Goal: Information Seeking & Learning: Learn about a topic

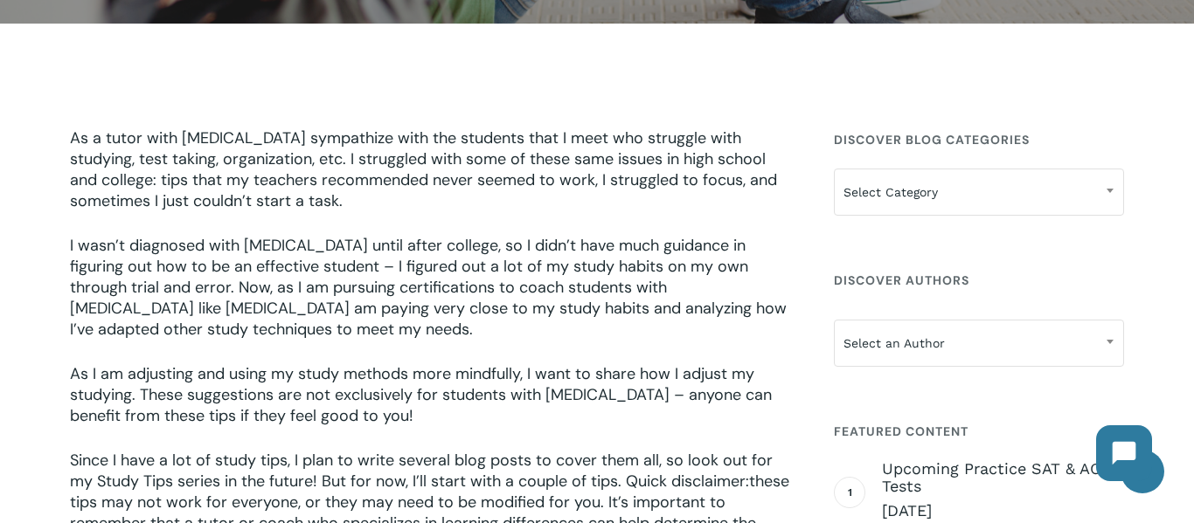
scroll to position [523, 0]
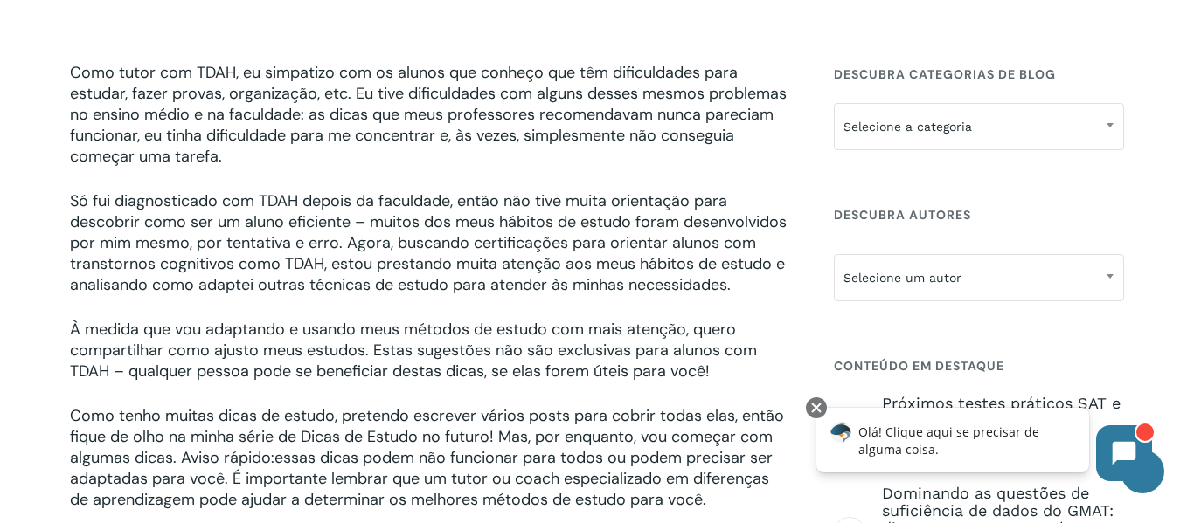
click at [766, 104] on font "Como tutor com TDAH, eu simpatizo com os alunos que conheço que têm dificuldade…" at bounding box center [428, 114] width 717 height 105
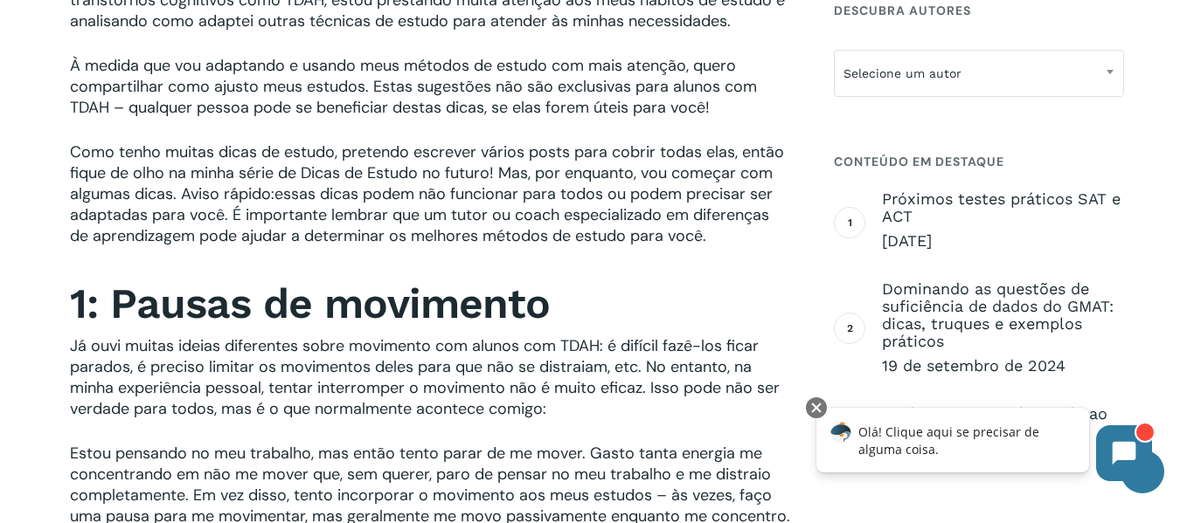
scroll to position [787, 0]
drag, startPoint x: 545, startPoint y: 120, endPoint x: 597, endPoint y: 223, distance: 115.3
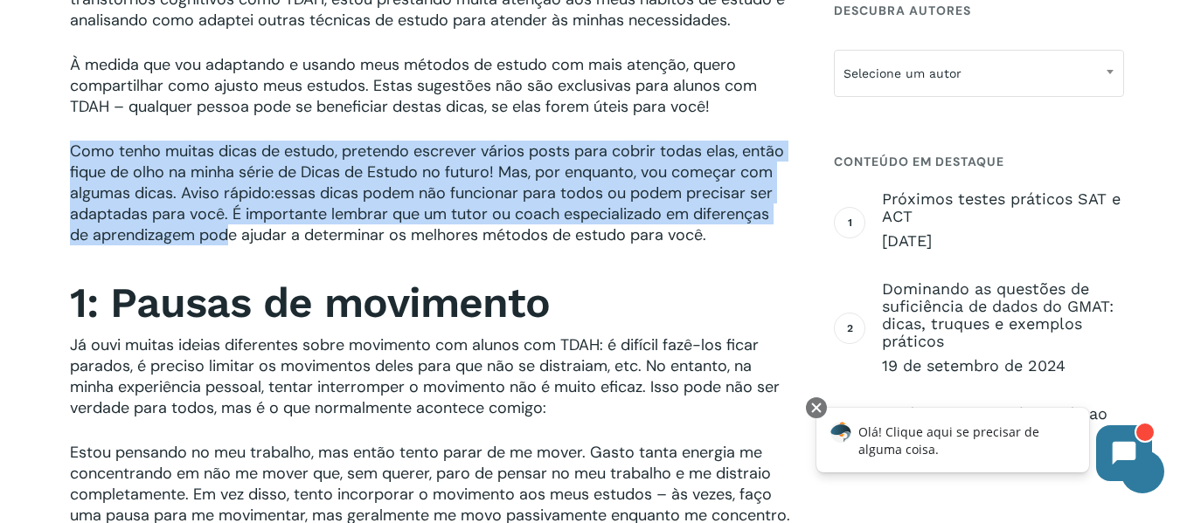
drag, startPoint x: 66, startPoint y: 148, endPoint x: 227, endPoint y: 235, distance: 183.0
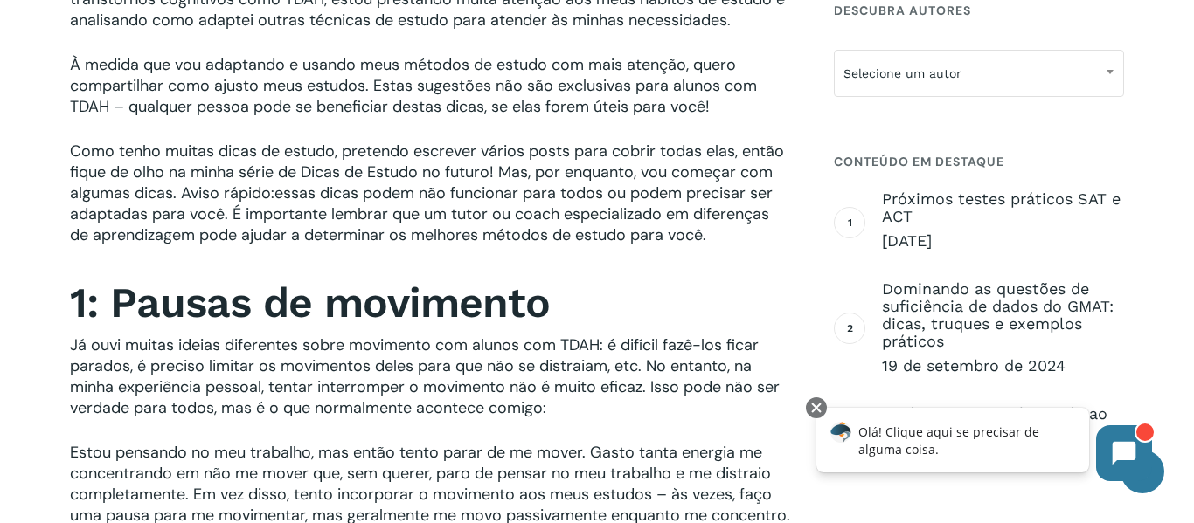
click at [241, 264] on p "Como tenho muitas dicas de estudo, pretendo escrever vários posts para cobrir t…" at bounding box center [431, 205] width 722 height 128
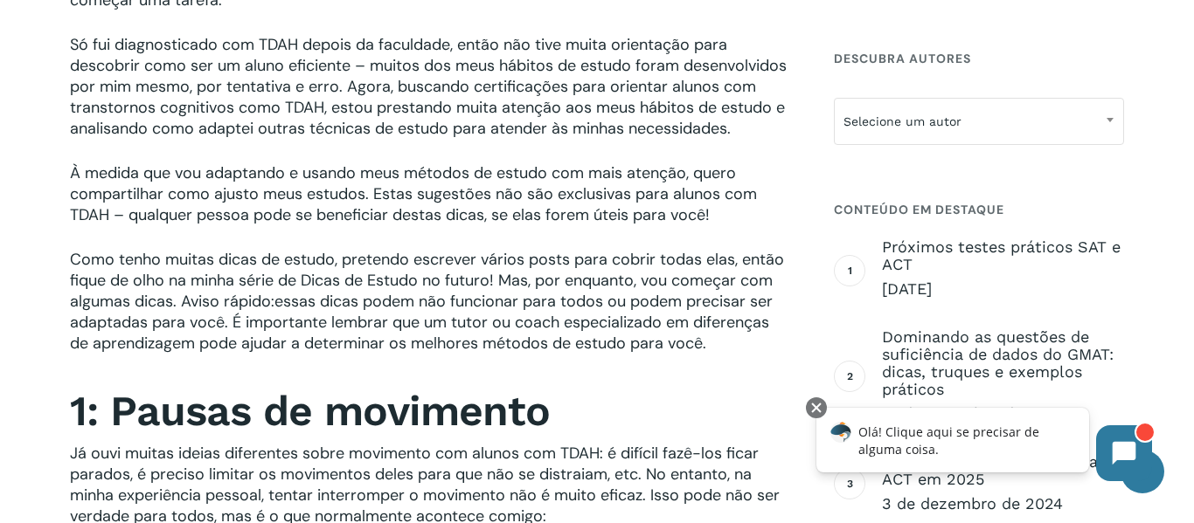
scroll to position [682, 0]
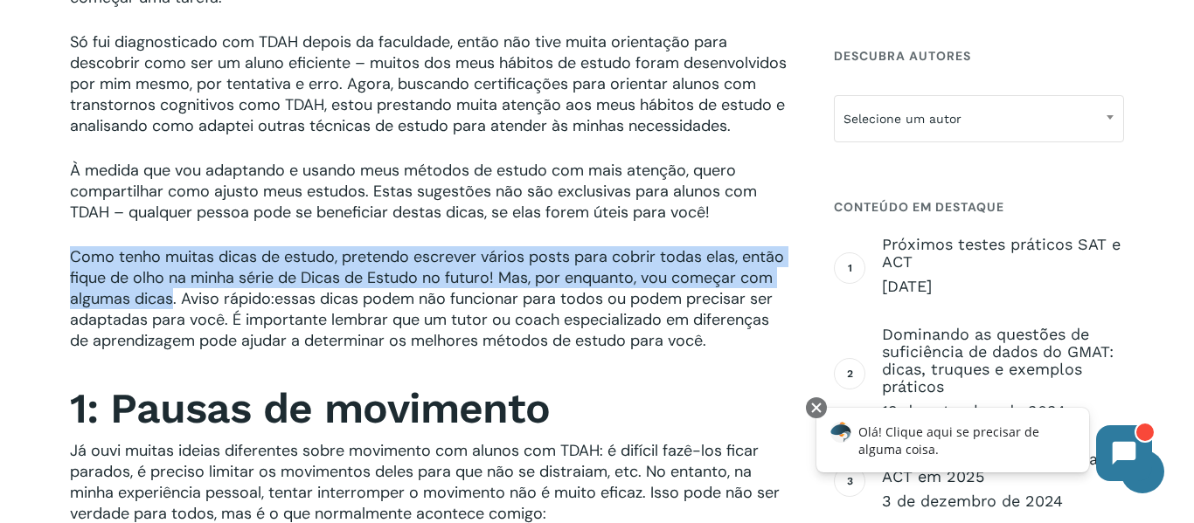
drag, startPoint x: 66, startPoint y: 253, endPoint x: 174, endPoint y: 298, distance: 117.5
copy font "Como tenho muitas dicas de estudo, pretendo escrever vários posts para cobrir t…"
click at [72, 258] on font "Como tenho muitas dicas de estudo, pretendo escrever vários posts para cobrir t…" at bounding box center [427, 277] width 714 height 63
drag, startPoint x: 72, startPoint y: 257, endPoint x: 175, endPoint y: 291, distance: 108.6
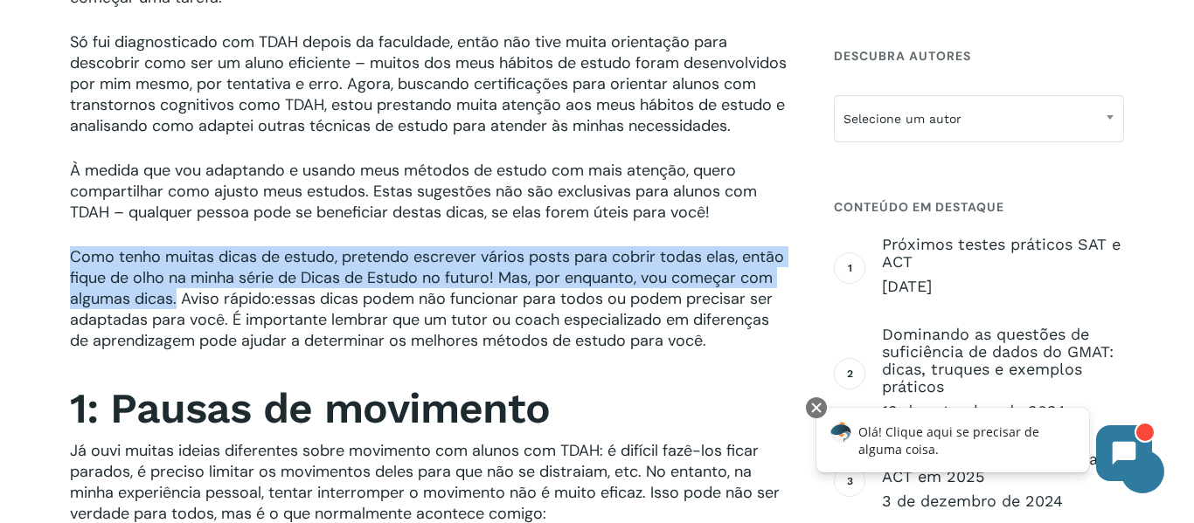
click at [175, 291] on font "Como tenho muitas dicas de estudo, pretendo escrever vários posts para cobrir t…" at bounding box center [427, 277] width 714 height 63
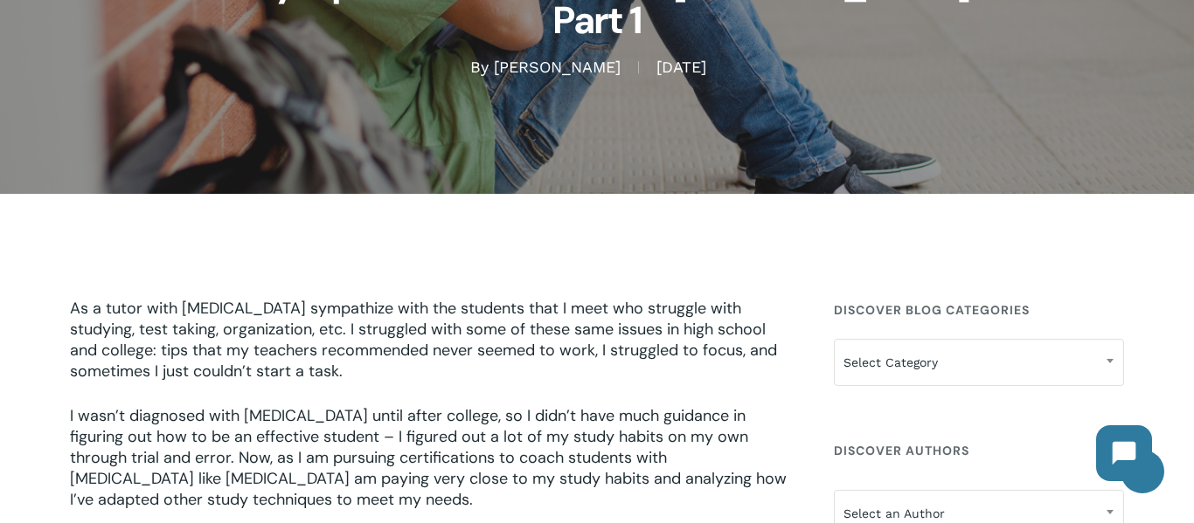
scroll to position [284, 0]
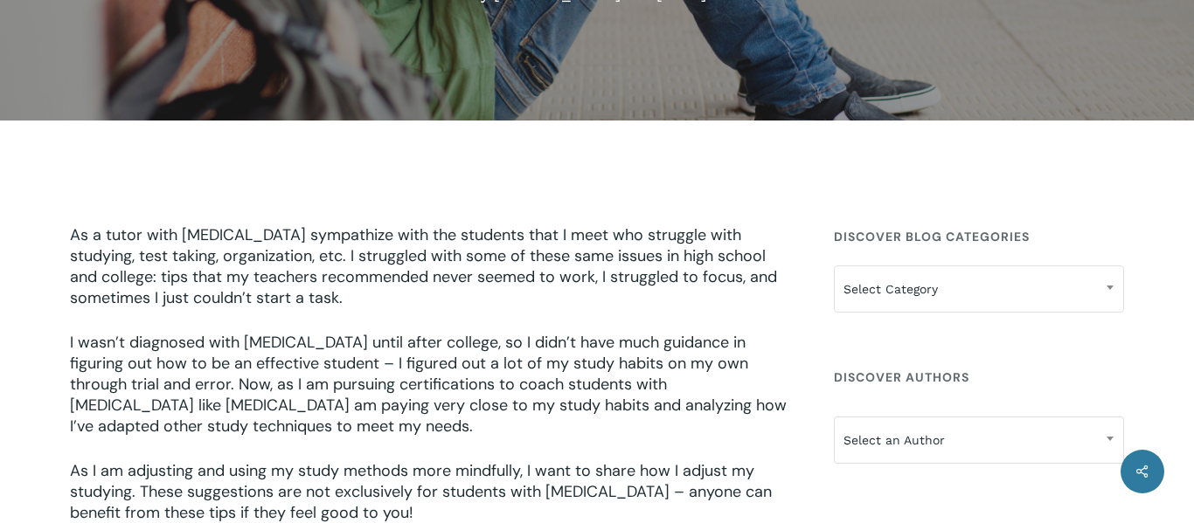
scroll to position [358, 0]
